Goal: Find specific page/section: Find specific page/section

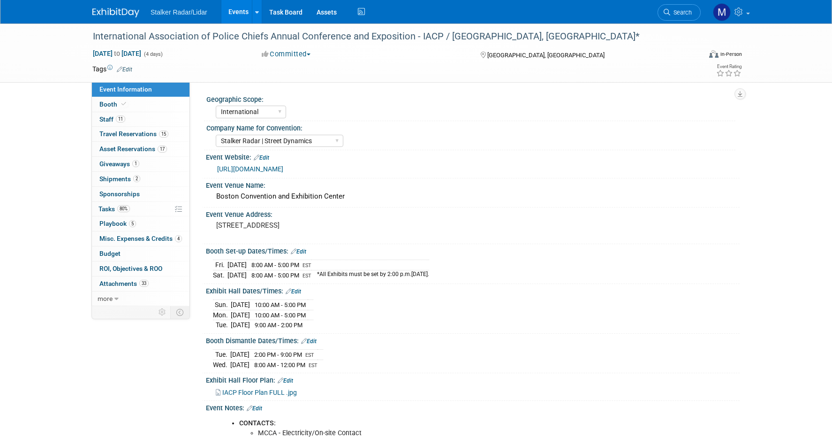
select select "International"
select select "Stalker Radar | Street Dynamics"
click at [247, 8] on link "Events" at bounding box center [238, 11] width 34 height 23
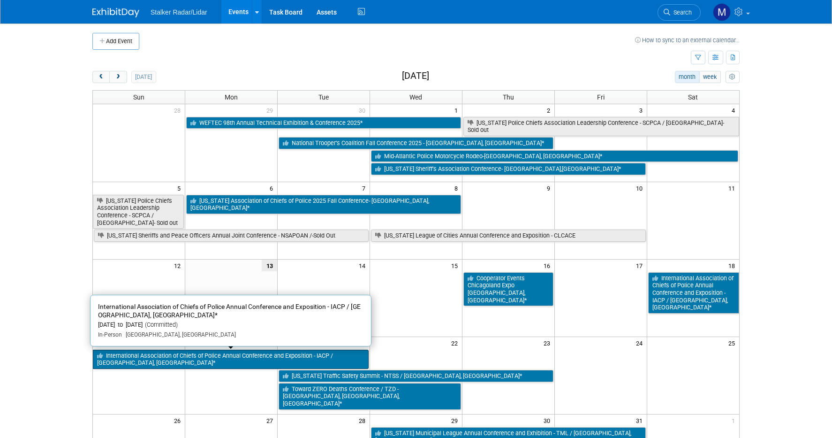
click at [249, 355] on link "International Association of Chiefs of Police Annual Conference and Exposition …" at bounding box center [231, 358] width 276 height 19
click at [0, 0] on div at bounding box center [0, 0] width 0 height 0
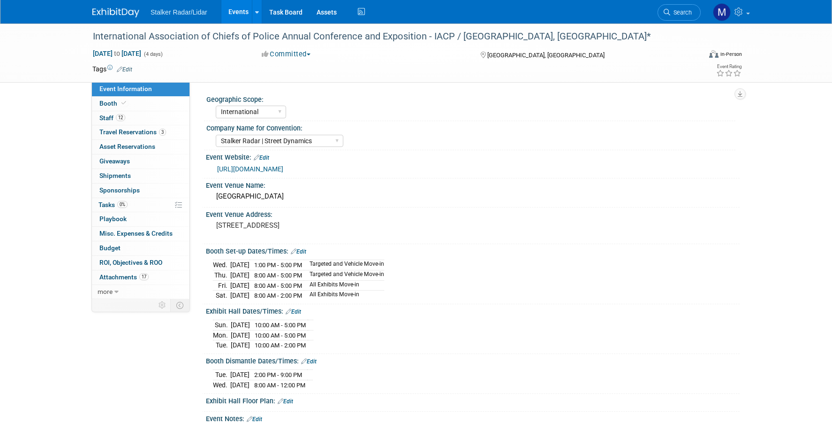
select select "International"
select select "Stalker Radar | Street Dynamics"
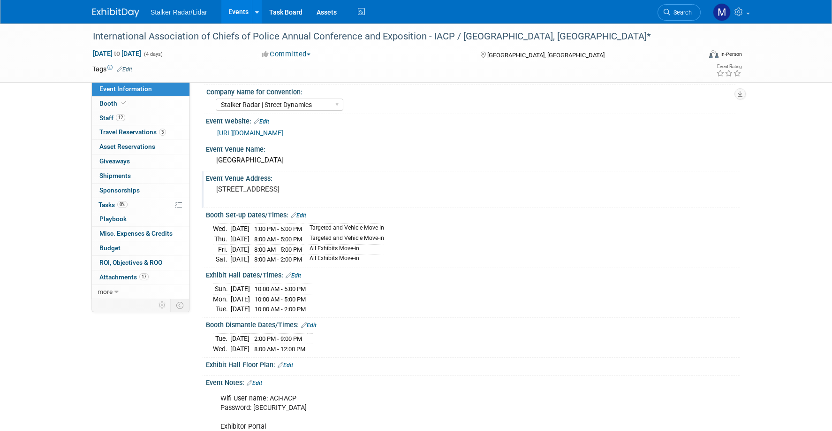
scroll to position [47, 0]
